Goal: Information Seeking & Learning: Find specific fact

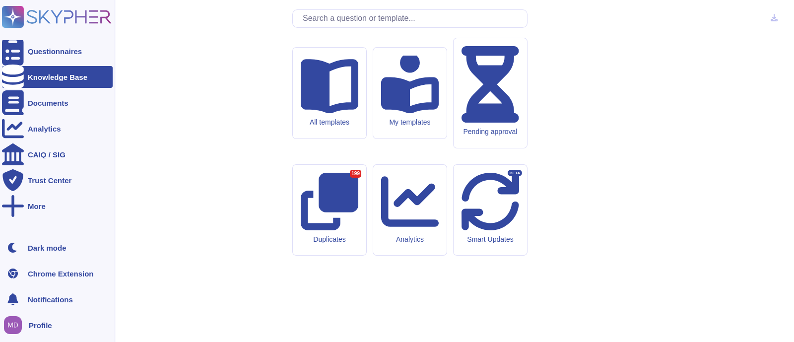
click at [32, 77] on div "Knowledge Base" at bounding box center [58, 76] width 60 height 7
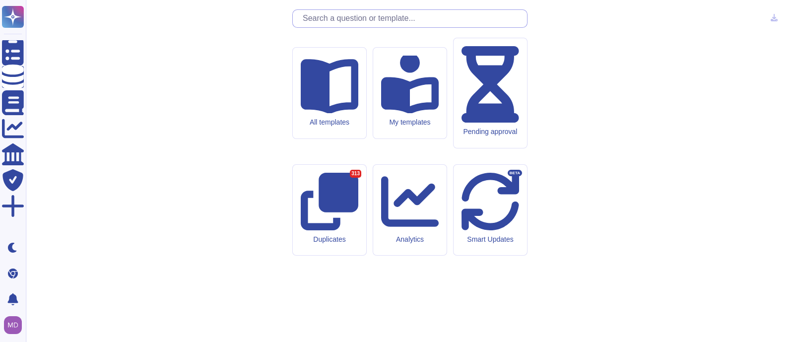
click at [383, 27] on input "text" at bounding box center [412, 18] width 229 height 17
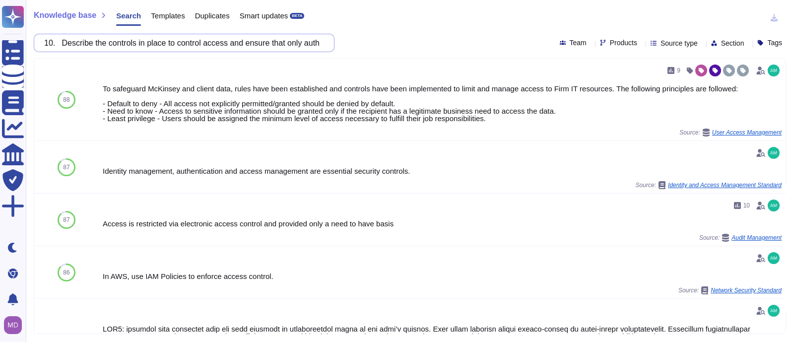
click at [70, 46] on input "10. Describe the controls in place to control access and ensure that only autho…" at bounding box center [181, 42] width 285 height 17
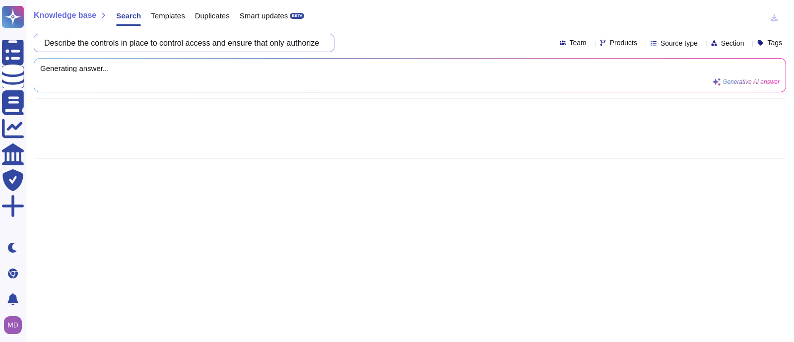
click at [256, 39] on input "Describe the controls in place to control access and ensure that only authorize…" at bounding box center [181, 42] width 285 height 17
click at [295, 44] on input "Describe the controls in place to control access and ensure that only authorize…" at bounding box center [181, 42] width 285 height 17
click at [492, 142] on div at bounding box center [410, 128] width 752 height 61
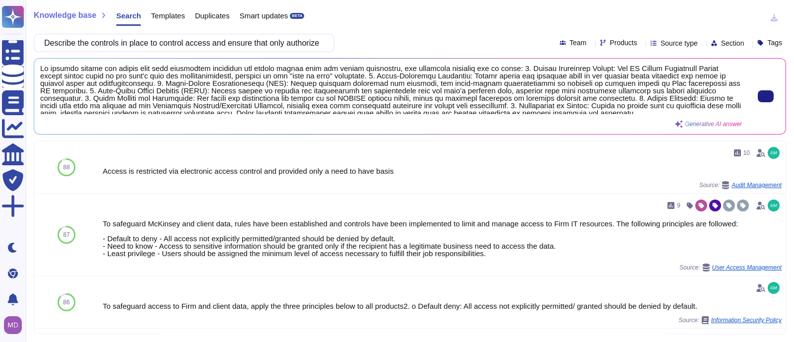
drag, startPoint x: 781, startPoint y: 165, endPoint x: 330, endPoint y: 110, distance: 454.3
click at [330, 110] on span at bounding box center [390, 89] width 701 height 50
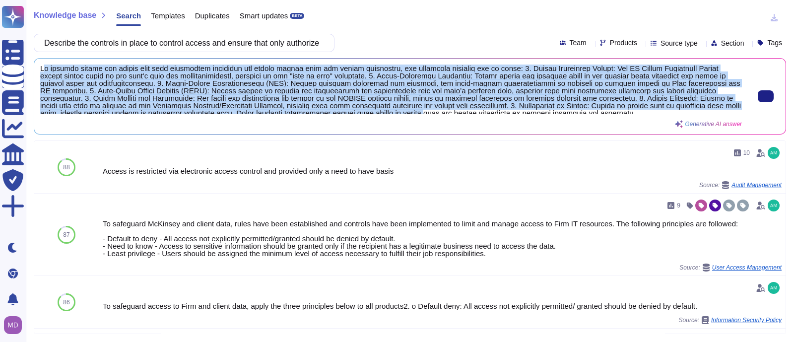
scroll to position [3, 0]
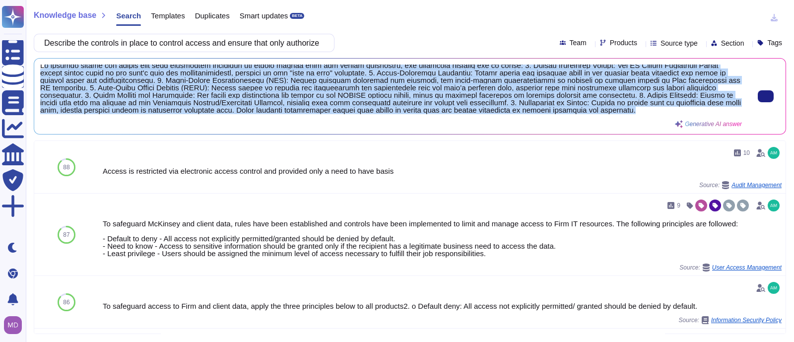
drag, startPoint x: 42, startPoint y: 68, endPoint x: 580, endPoint y: 110, distance: 539.9
click at [580, 110] on span at bounding box center [390, 89] width 701 height 50
copy span "l ipsumdo sitame con adipis elit sedd eiusmodtem incididun utl etdolo magnaa en…"
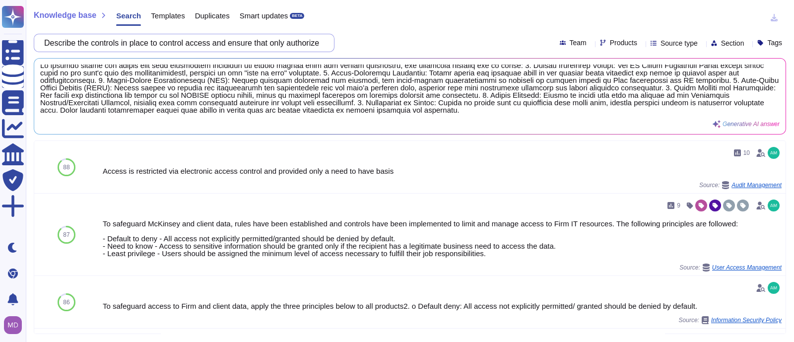
click at [133, 40] on input "Describe the controls in place to control access and ensure that only authorize…" at bounding box center [181, 42] width 285 height 17
paste input "11. Describe the incident response processes in place in the event of a data br…"
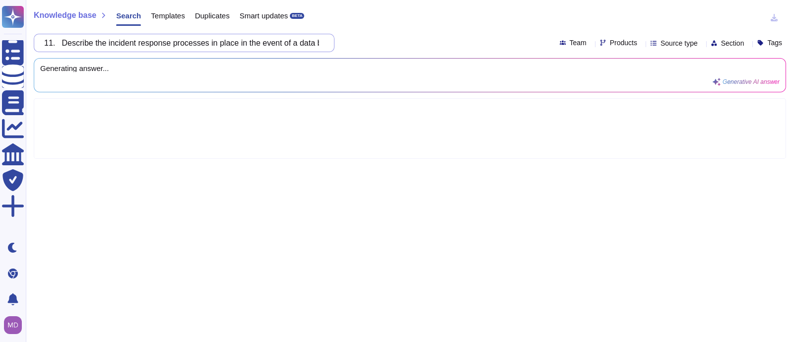
scroll to position [0, 198]
click at [291, 45] on input "11. Describe the incident response processes in place in the event of a data br…" at bounding box center [181, 42] width 285 height 17
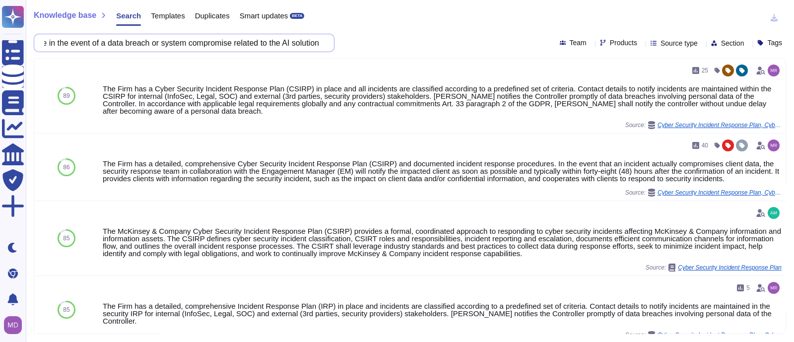
click at [321, 46] on input "11. Describe the incident response processes in place in the event of a data br…" at bounding box center [181, 42] width 285 height 17
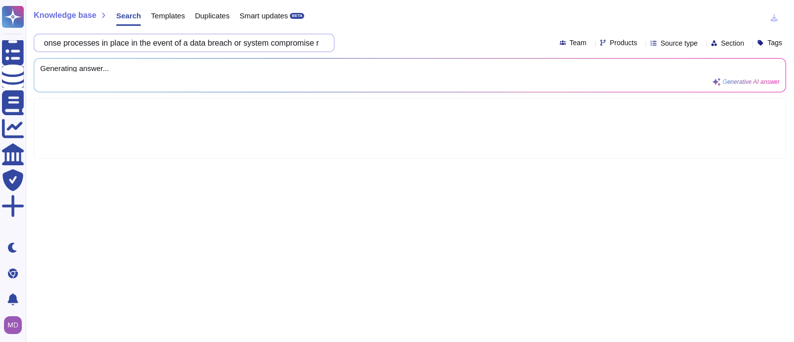
scroll to position [0, 111]
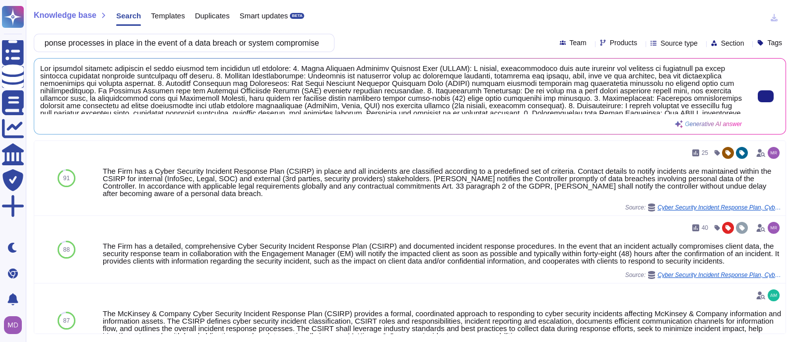
type input "11. Describe the incident response processes in place in the event of a data br…"
drag, startPoint x: 332, startPoint y: 98, endPoint x: 362, endPoint y: 101, distance: 29.9
click at [362, 101] on span at bounding box center [390, 89] width 701 height 50
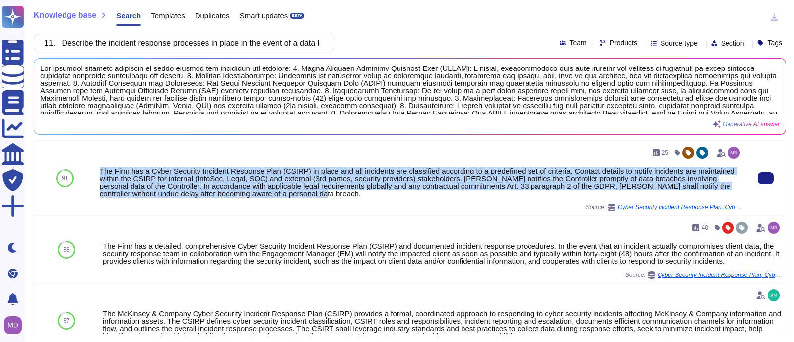
drag, startPoint x: 99, startPoint y: 168, endPoint x: 313, endPoint y: 194, distance: 215.4
click at [313, 194] on div "The Firm has a Cyber Security Incident Response Plan (CSIRP) in place and all i…" at bounding box center [421, 182] width 642 height 30
copy div "The Firm has a Cyber Security Incident Response Plan (CSIRP) in place and all i…"
click at [283, 196] on div "The Firm has a Cyber Security Incident Response Plan (CSIRP) in place and all i…" at bounding box center [421, 182] width 642 height 30
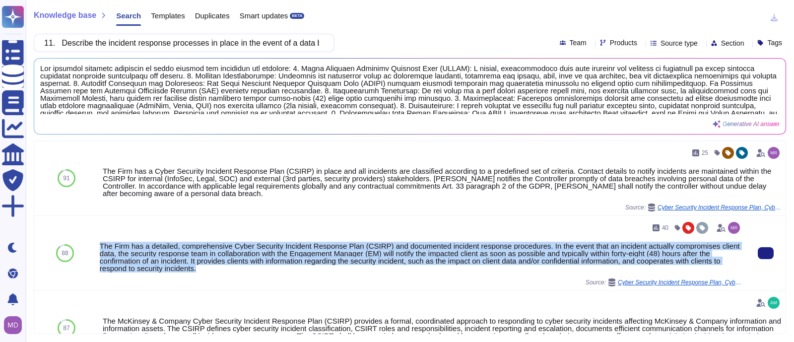
drag, startPoint x: 100, startPoint y: 245, endPoint x: 201, endPoint y: 270, distance: 103.7
click at [201, 270] on div "The Firm has a detailed, comprehensive Cyber Security Incident Response Plan (C…" at bounding box center [421, 257] width 642 height 30
copy div "The Firm has a detailed, comprehensive Cyber Security Incident Response Plan (C…"
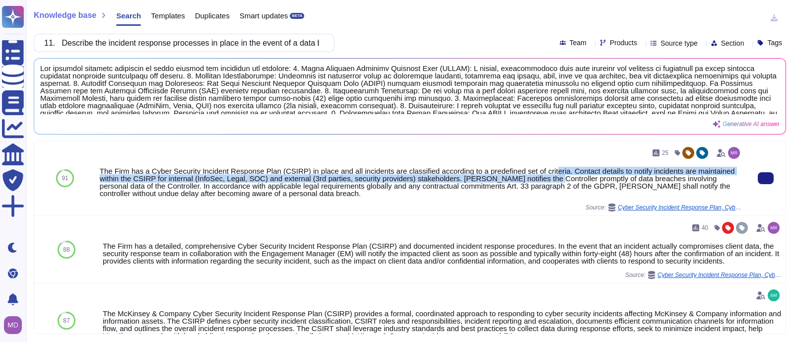
drag, startPoint x: 545, startPoint y: 169, endPoint x: 544, endPoint y: 176, distance: 7.1
click at [544, 176] on div "The Firm has a Cyber Security Incident Response Plan (CSIRP) in place and all i…" at bounding box center [421, 182] width 642 height 30
click at [498, 182] on div "The Firm has a Cyber Security Incident Response Plan (CSIRP) in place and all i…" at bounding box center [421, 182] width 642 height 30
drag, startPoint x: 560, startPoint y: 169, endPoint x: 154, endPoint y: 186, distance: 406.6
click at [154, 186] on div "The Firm has a Cyber Security Incident Response Plan (CSIRP) in place and all i…" at bounding box center [421, 182] width 642 height 30
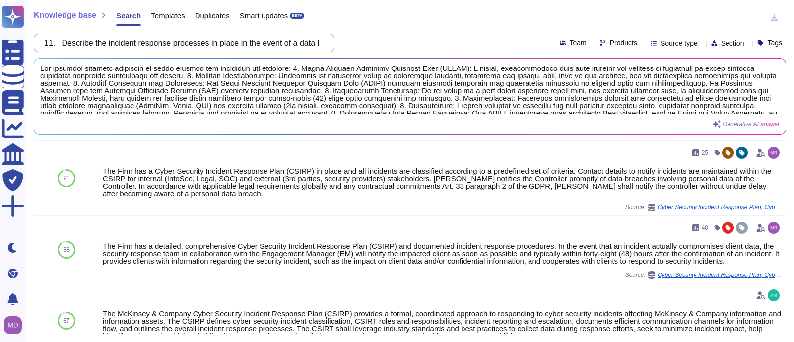
click at [139, 41] on input "11. Describe the incident response processes in place in the event of a data br…" at bounding box center [181, 42] width 285 height 17
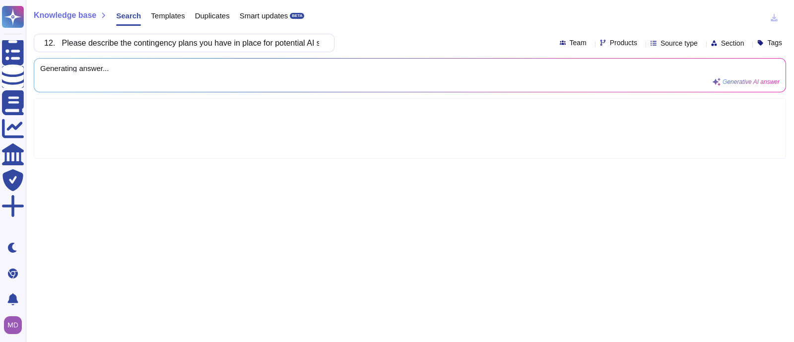
click at [341, 105] on div at bounding box center [410, 128] width 752 height 61
click at [72, 42] on input "12. Please describe the contingency plans you have in place for potential AI sy…" at bounding box center [181, 42] width 285 height 17
click at [265, 45] on input "Please describe the contingency plans you have in place for potential AI system…" at bounding box center [181, 42] width 285 height 17
click at [265, 44] on input "Please describe the contingency plans you have in place for potential AI system…" at bounding box center [181, 42] width 285 height 17
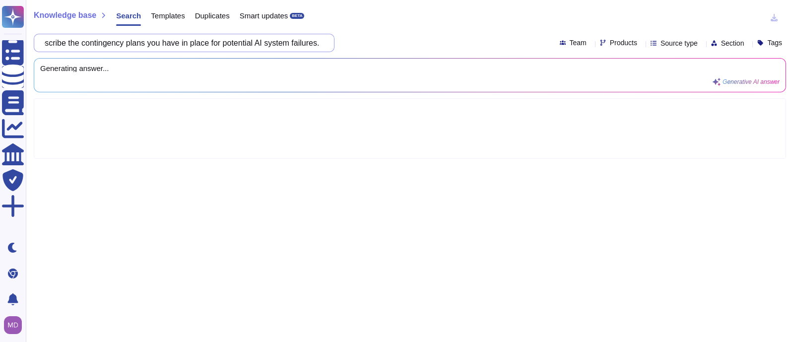
click at [263, 43] on input "Please describe the contingency plans you have in place for potential AI system…" at bounding box center [181, 42] width 285 height 17
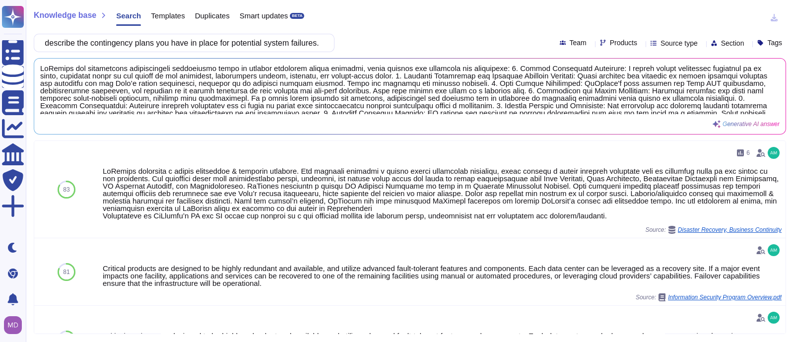
scroll to position [0, 0]
click at [287, 43] on input "Please describe the contingency plans you have in place for potential system fa…" at bounding box center [181, 42] width 285 height 17
click at [263, 45] on input "Please describe the contingency plans you have in place for potential system fa…" at bounding box center [181, 42] width 285 height 17
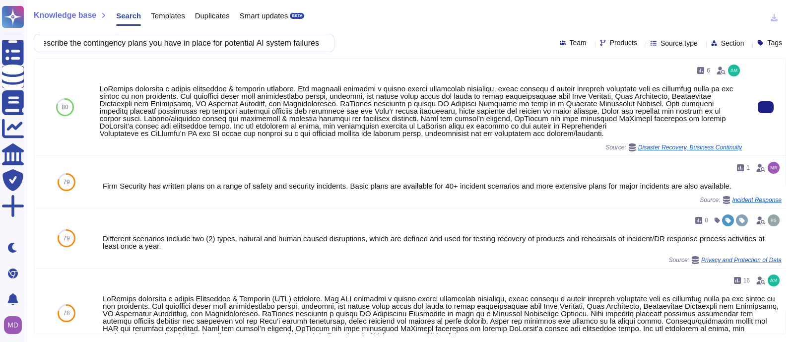
scroll to position [0, 0]
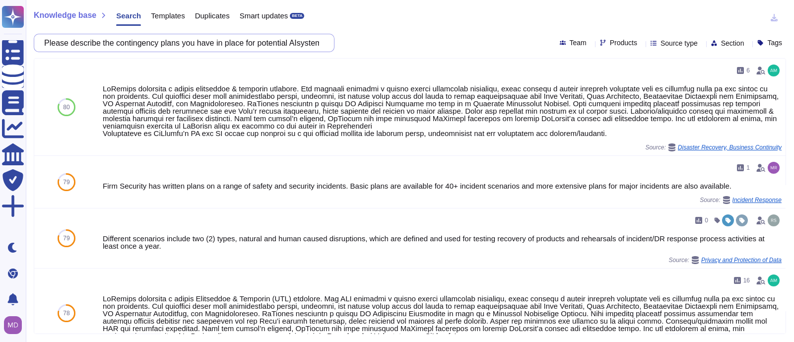
type input "Please describe the contingency plans you have in place for potential AI system…"
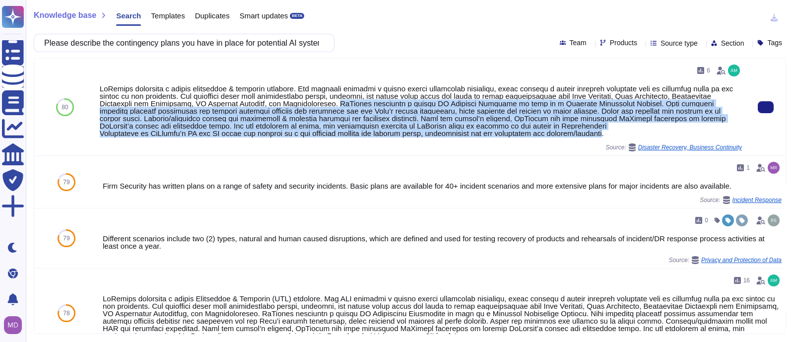
drag, startPoint x: 327, startPoint y: 103, endPoint x: 606, endPoint y: 130, distance: 280.1
click at [606, 130] on div at bounding box center [421, 111] width 642 height 52
copy div "McKinsey maintains a formal IT Disaster Recovery as well as a Business Continui…"
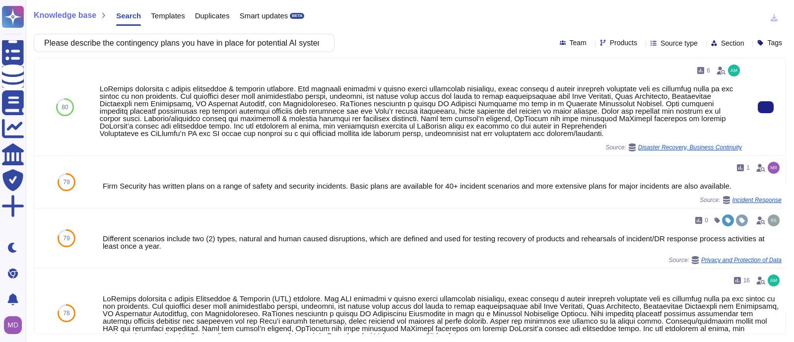
click at [288, 100] on div at bounding box center [421, 111] width 642 height 52
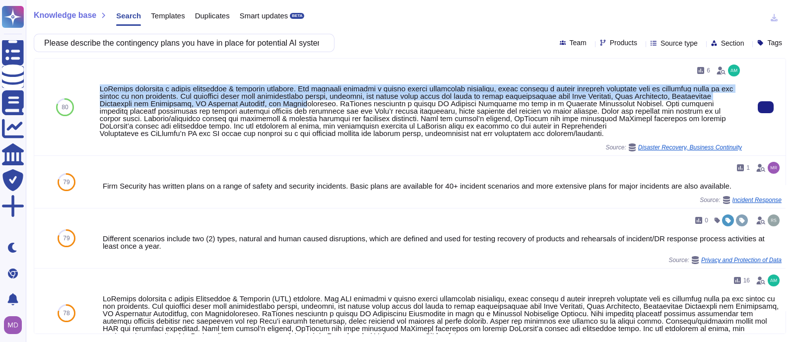
drag, startPoint x: 100, startPoint y: 89, endPoint x: 297, endPoint y: 107, distance: 197.8
click at [297, 107] on div at bounding box center [421, 111] width 642 height 52
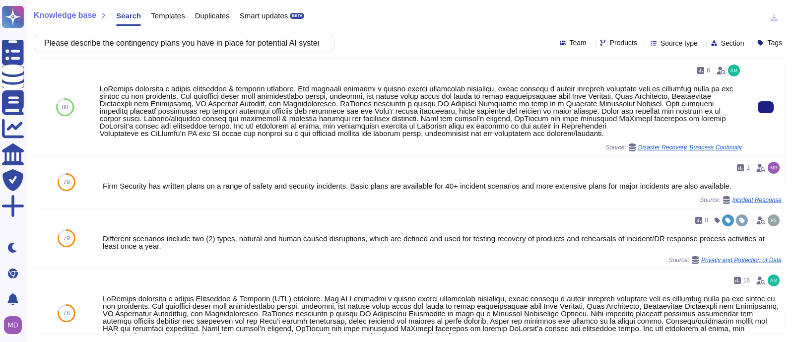
click at [369, 123] on div at bounding box center [421, 111] width 642 height 52
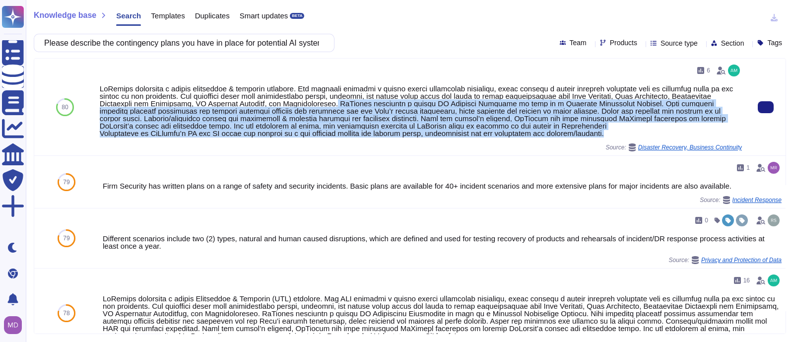
drag, startPoint x: 325, startPoint y: 104, endPoint x: 609, endPoint y: 132, distance: 285.2
click at [609, 132] on div at bounding box center [421, 111] width 642 height 52
copy div "McKinsey maintains a formal IT Disaster Recovery as well as a Business Continui…"
click at [384, 124] on div at bounding box center [421, 111] width 642 height 52
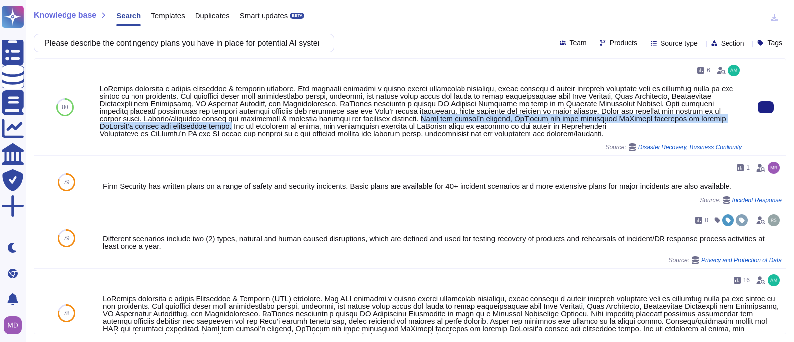
drag, startPoint x: 375, startPoint y: 120, endPoint x: 152, endPoint y: 127, distance: 222.8
click at [152, 127] on div at bounding box center [421, 111] width 642 height 52
copy div "Upon the client’s request, [PERSON_NAME] can make available McKinsey personnel …"
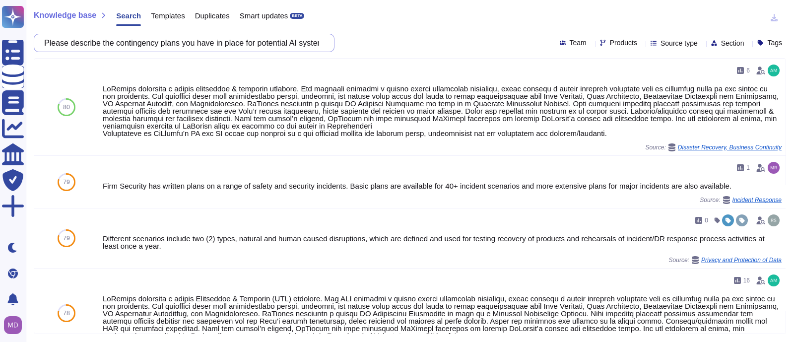
click at [170, 42] on input "Please describe the contingency plans you have in place for potential AI system…" at bounding box center [181, 42] width 285 height 17
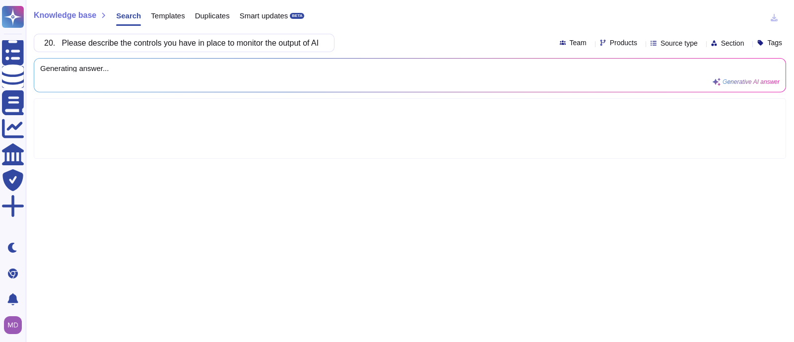
scroll to position [0, 596]
click at [142, 42] on input "20. Please describe the controls you have in place to monitor the output of AI.…" at bounding box center [181, 42] width 285 height 17
drag, startPoint x: 145, startPoint y: 44, endPoint x: 120, endPoint y: 44, distance: 25.8
click at [120, 44] on input "20. Please describe the controls you have in place to monitor the output of AI.…" at bounding box center [181, 42] width 285 height 17
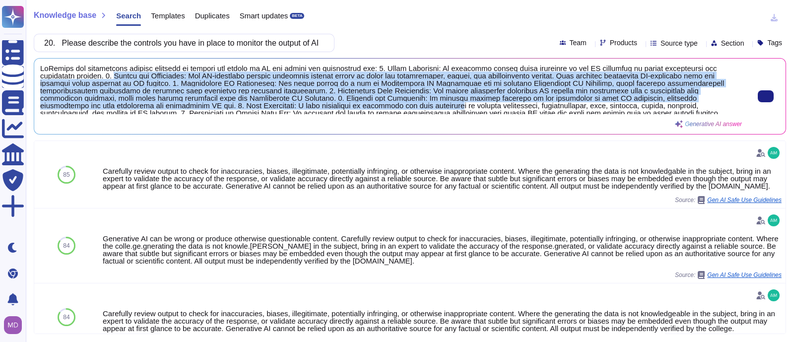
scroll to position [11, 0]
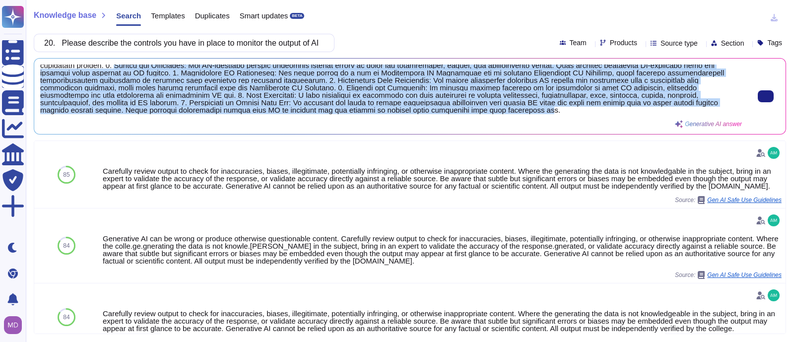
drag, startPoint x: 118, startPoint y: 76, endPoint x: 342, endPoint y: 108, distance: 225.9
click at [342, 108] on span at bounding box center [390, 89] width 701 height 50
click at [342, 114] on span at bounding box center [390, 89] width 701 height 50
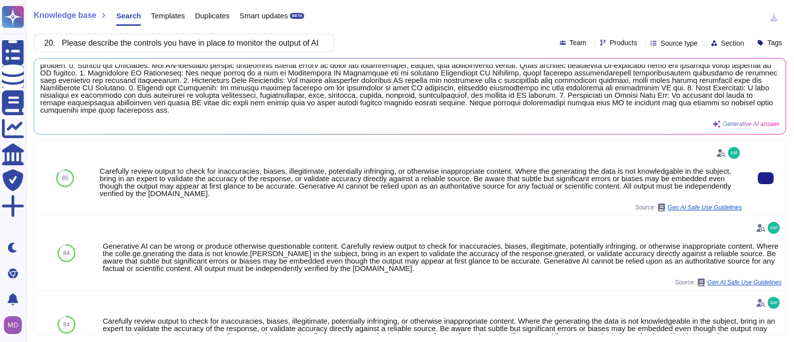
drag, startPoint x: 342, startPoint y: 113, endPoint x: 240, endPoint y: 152, distance: 109.9
click at [240, 152] on div at bounding box center [421, 153] width 642 height 16
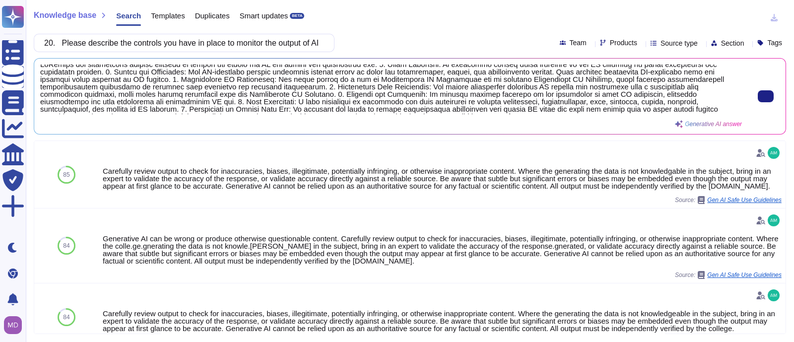
scroll to position [0, 0]
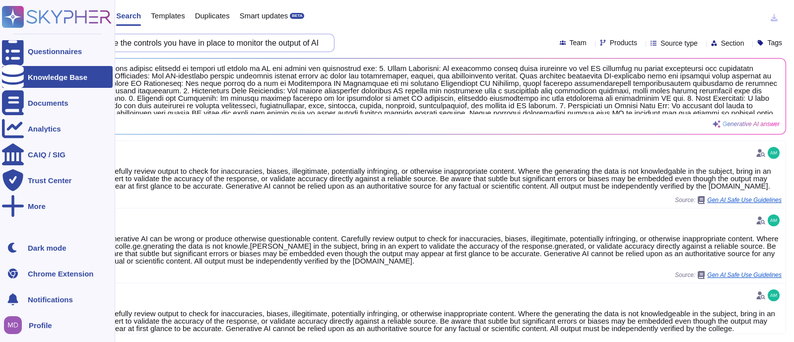
drag, startPoint x: 71, startPoint y: 42, endPoint x: 12, endPoint y: 33, distance: 59.6
click at [12, 33] on div "Questionnaires Knowledge Base Documents Analytics CAIQ / SIG Trust Center More …" at bounding box center [397, 171] width 794 height 342
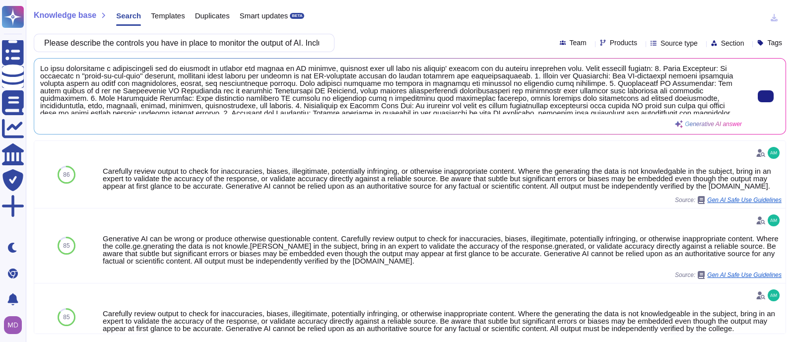
type input "Please describe the controls you have in place to monitor the output of AI. Inc…"
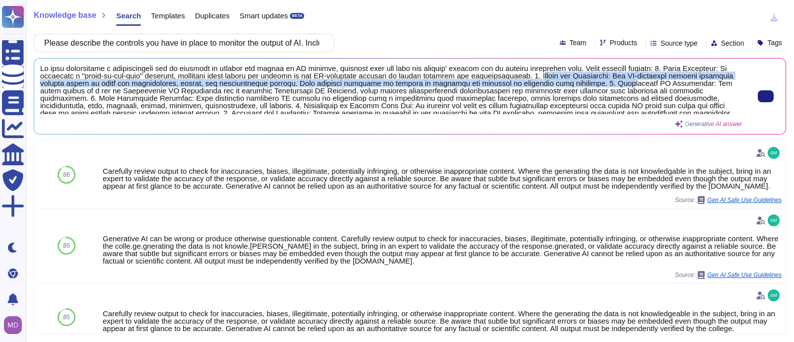
drag, startPoint x: 595, startPoint y: 75, endPoint x: 659, endPoint y: 82, distance: 64.3
click at [659, 82] on span at bounding box center [390, 89] width 701 height 50
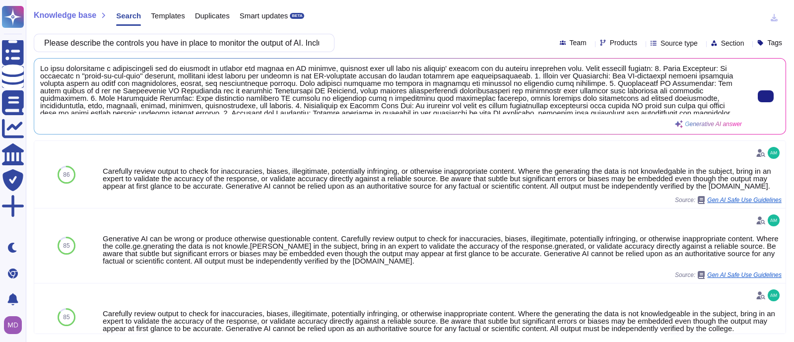
click at [62, 66] on span at bounding box center [390, 89] width 701 height 50
click at [117, 93] on span at bounding box center [390, 89] width 701 height 50
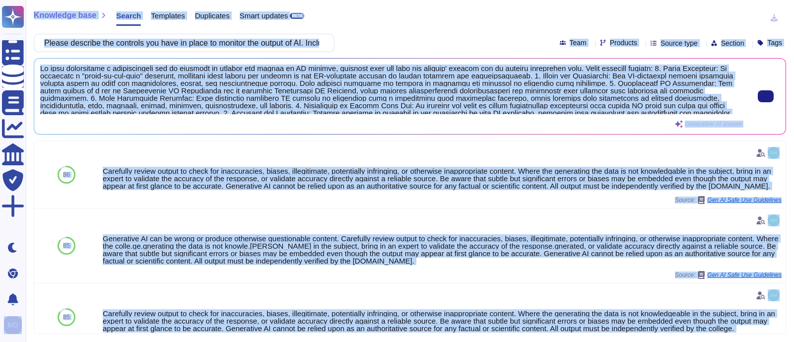
click at [117, 93] on span at bounding box center [390, 89] width 701 height 50
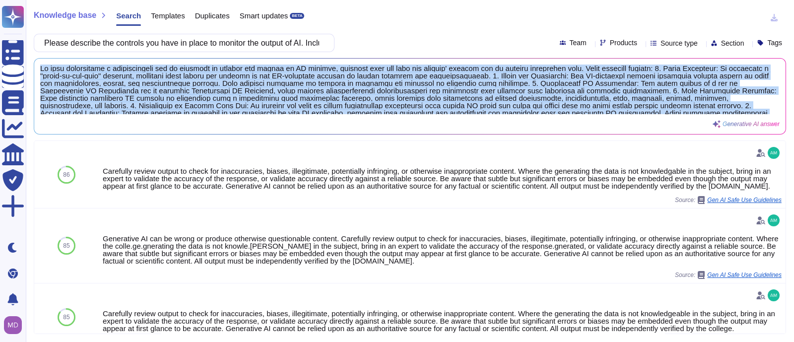
scroll to position [11, 0]
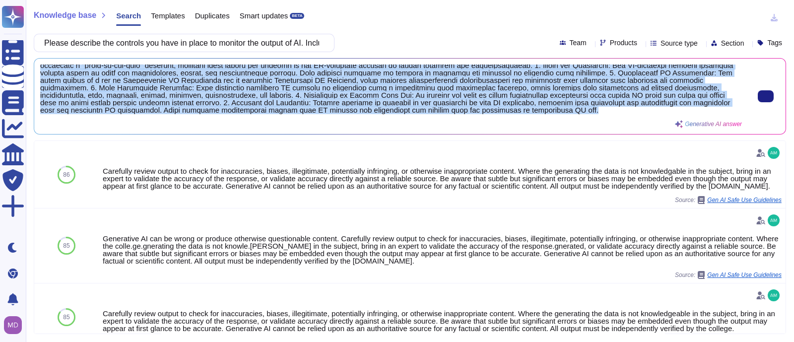
drag, startPoint x: 40, startPoint y: 69, endPoint x: 568, endPoint y: 127, distance: 531.0
click at [568, 127] on div "Generative AI answer" at bounding box center [390, 95] width 701 height 63
copy span "We have implemented a comprehensive set of controls to monitor the output of AI…"
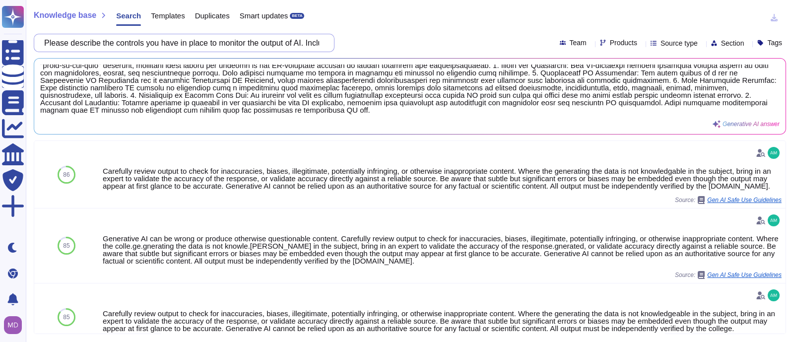
click at [142, 41] on input "Please describe the controls you have in place to monitor the output of AI. Inc…" at bounding box center [181, 42] width 285 height 17
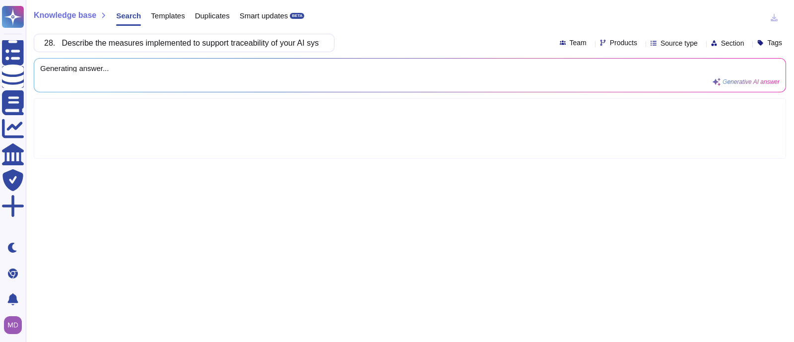
scroll to position [0, 643]
drag, startPoint x: 248, startPoint y: 43, endPoint x: 221, endPoint y: 44, distance: 27.3
click at [221, 44] on input "28. Describe the measures implemented to support traceability of your AI system…" at bounding box center [181, 42] width 285 height 17
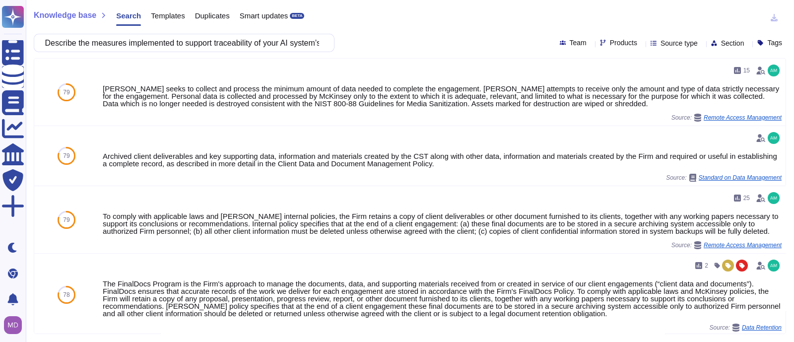
scroll to position [0, 0]
click at [71, 47] on input "28. Describe the measures implemented to support traceability of your AI system…" at bounding box center [181, 42] width 285 height 17
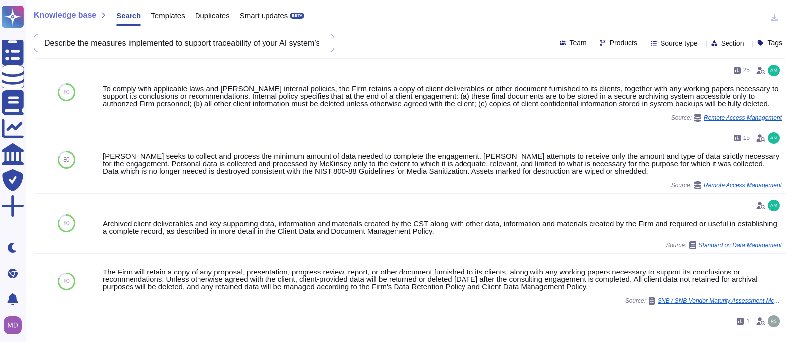
click at [261, 48] on input "Describe the measures implemented to support traceability of your AI system’s o…" at bounding box center [181, 42] width 285 height 17
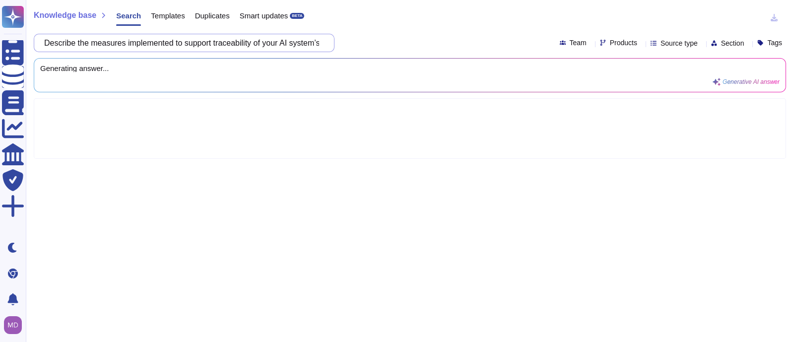
drag, startPoint x: 98, startPoint y: 43, endPoint x: 136, endPoint y: 45, distance: 38.7
click at [136, 45] on input "Describe the measures implemented to support traceability of your AI system’s o…" at bounding box center [181, 42] width 285 height 17
type input "Describe the measures in place to provide an overview of what data is retained,…"
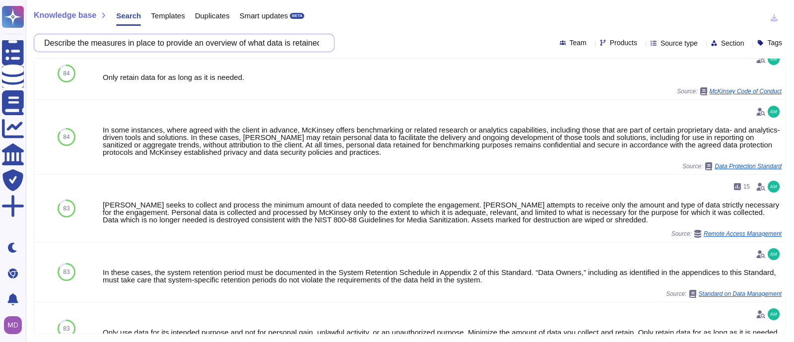
scroll to position [410, 0]
